Goal: Information Seeking & Learning: Learn about a topic

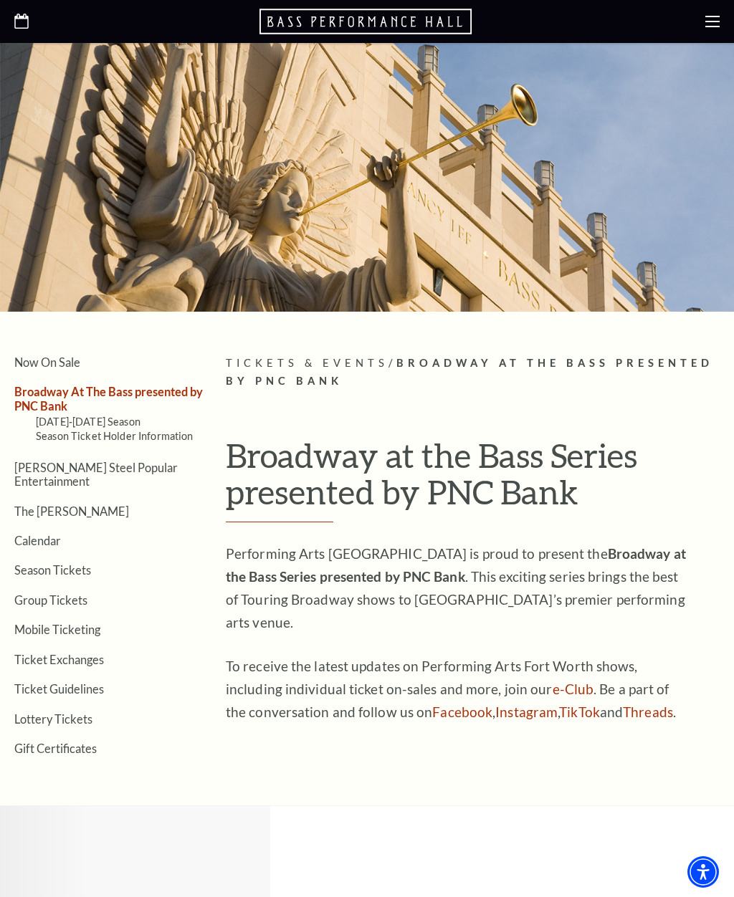
click at [97, 430] on link "Season Ticket Holder Information" at bounding box center [115, 436] width 158 height 12
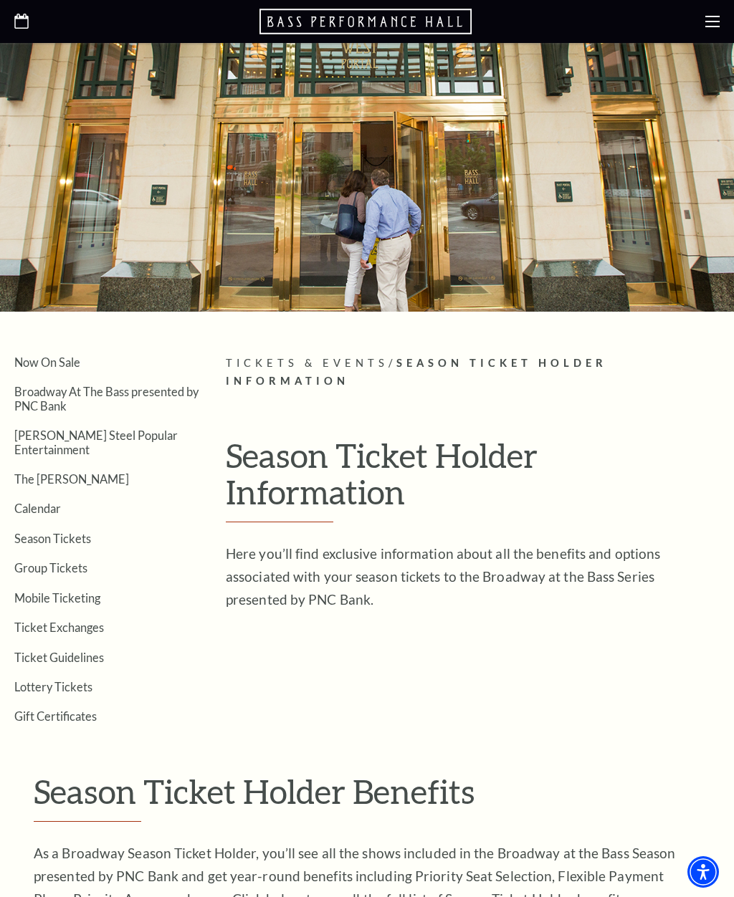
click at [338, 362] on span "Tickets & Events" at bounding box center [307, 363] width 163 height 12
click at [339, 370] on p "Tickets & Events / Season Ticket Holder Information" at bounding box center [473, 373] width 494 height 36
click at [162, 390] on link "Broadway At The Bass presented by PNC Bank" at bounding box center [106, 398] width 184 height 27
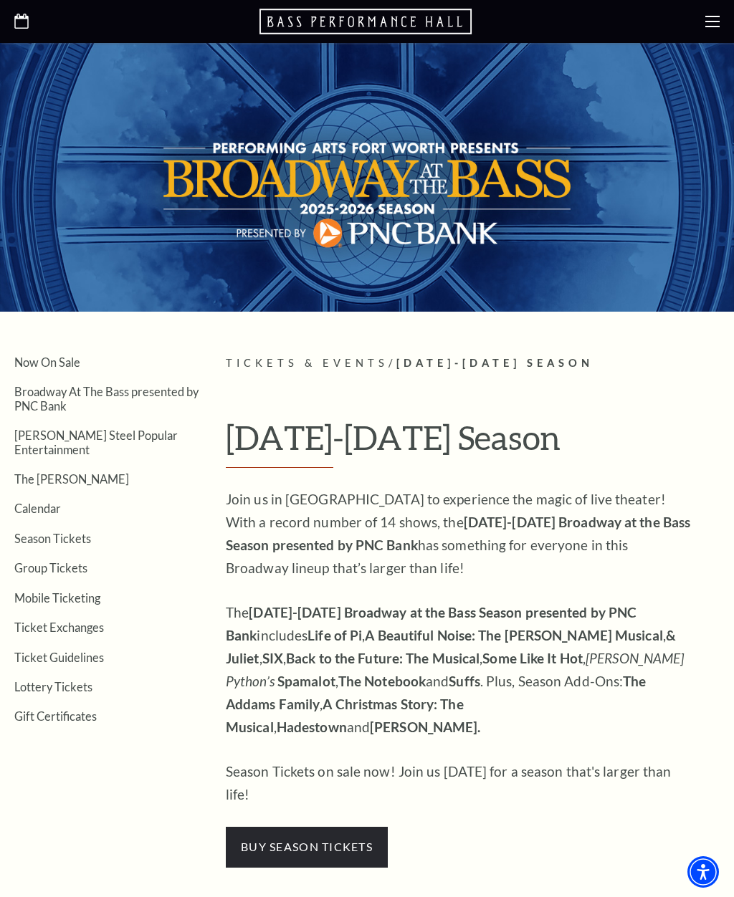
click at [264, 298] on div at bounding box center [367, 177] width 734 height 269
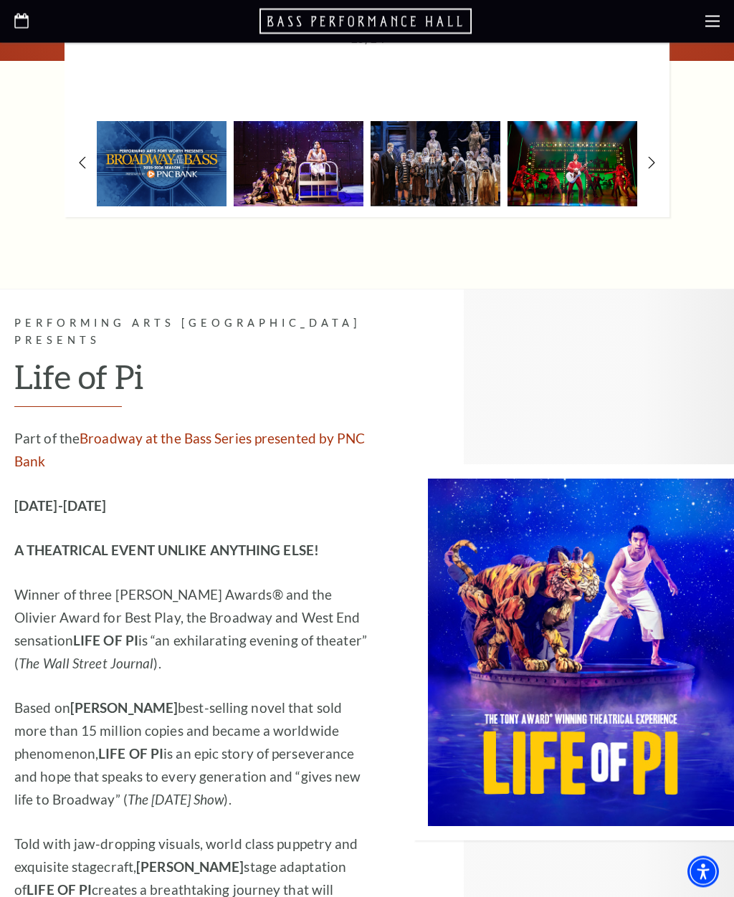
scroll to position [1364, 0]
